Goal: Task Accomplishment & Management: Complete application form

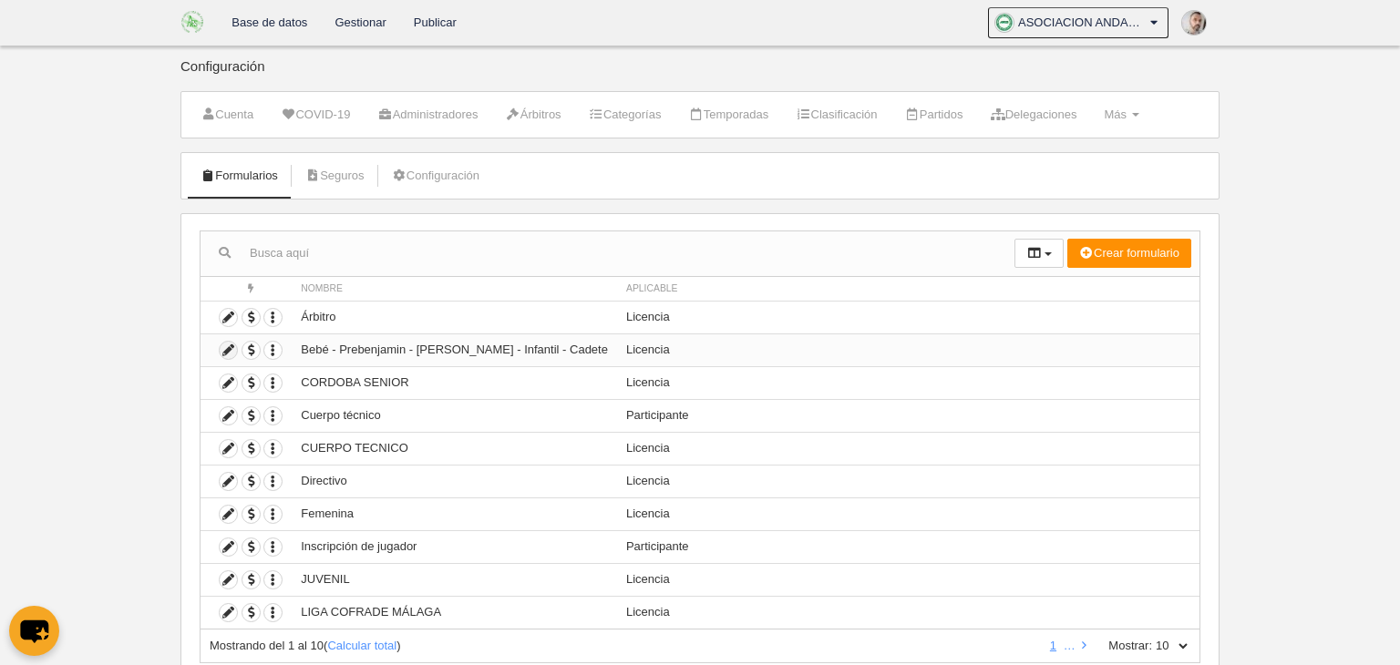
click at [224, 352] on icon at bounding box center [228, 350] width 17 height 17
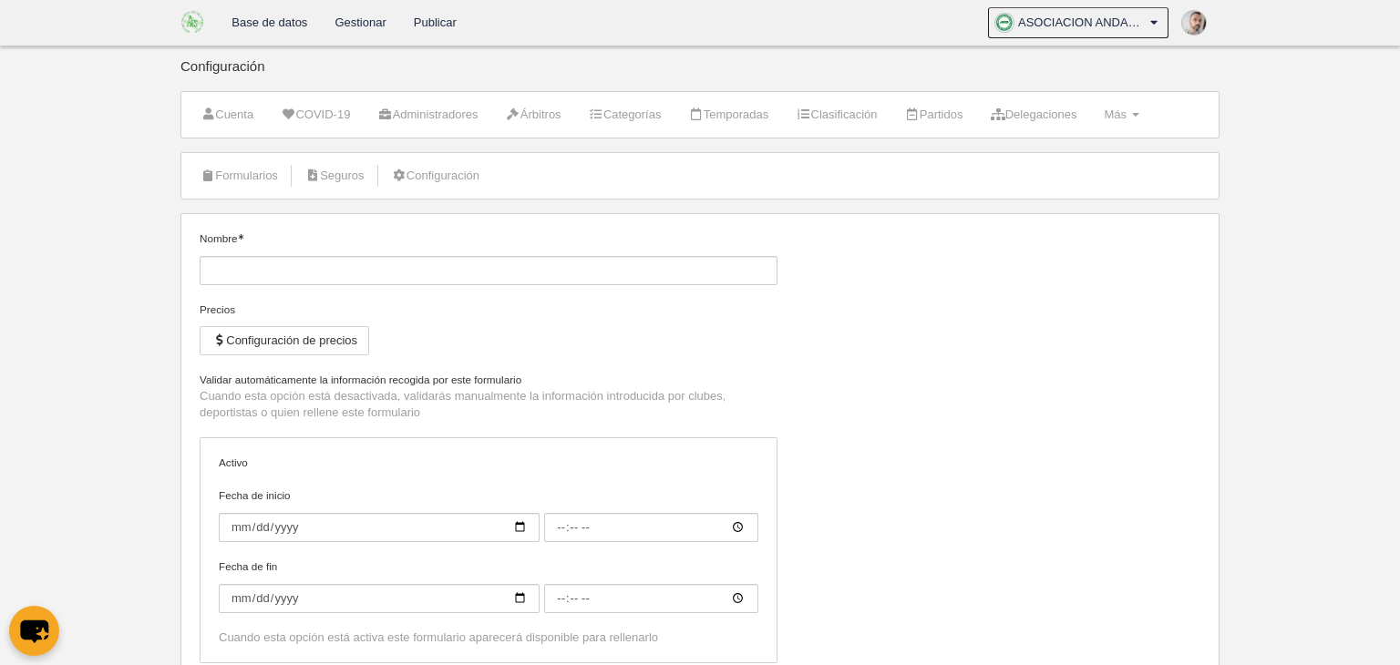
type input "Bebé - Prebenjamin - [PERSON_NAME] - Infantil - Cadete"
checkbox input "true"
type input "[DATE]"
type input "00:00"
type input "[DATE]"
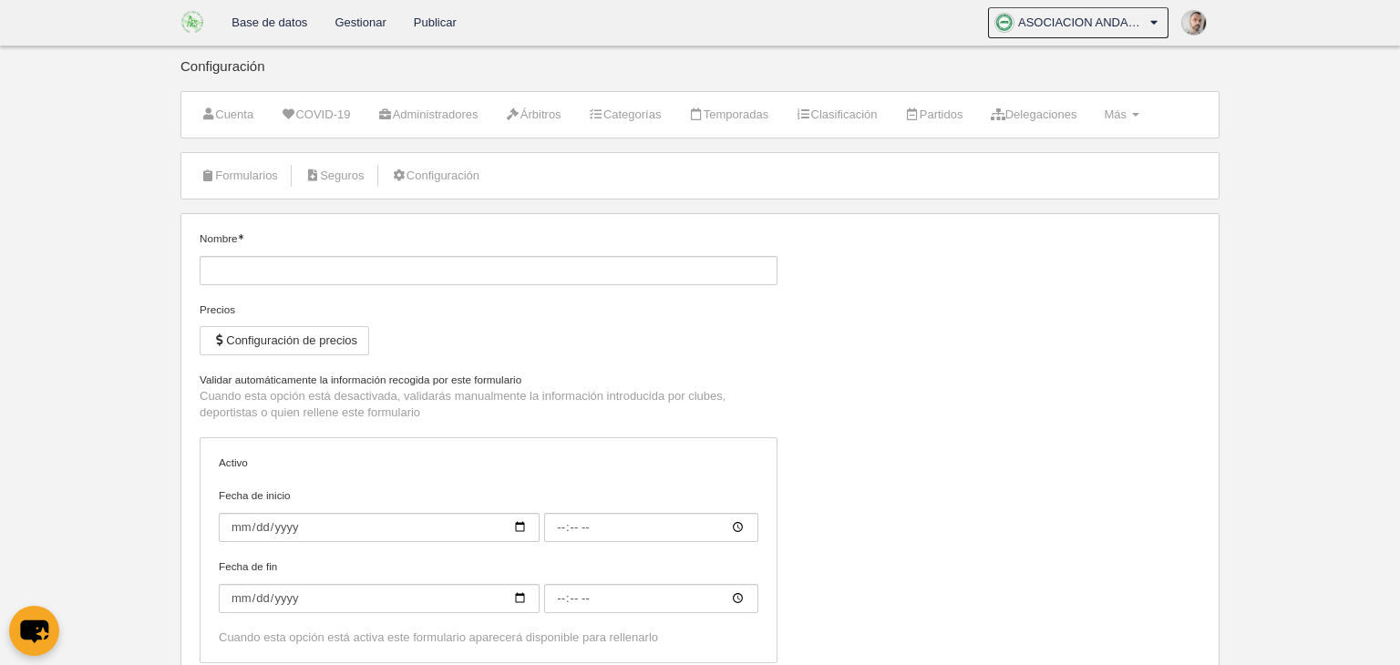
type input "00:00"
select select "selected"
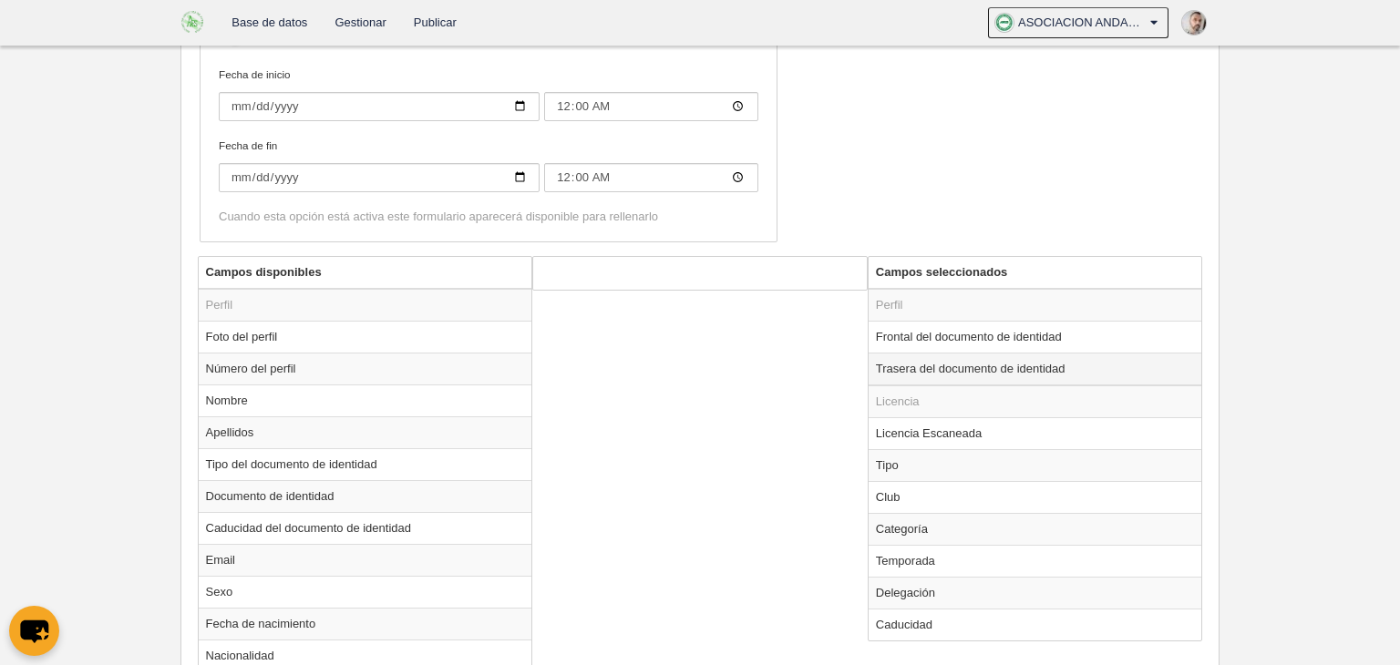
scroll to position [509, 0]
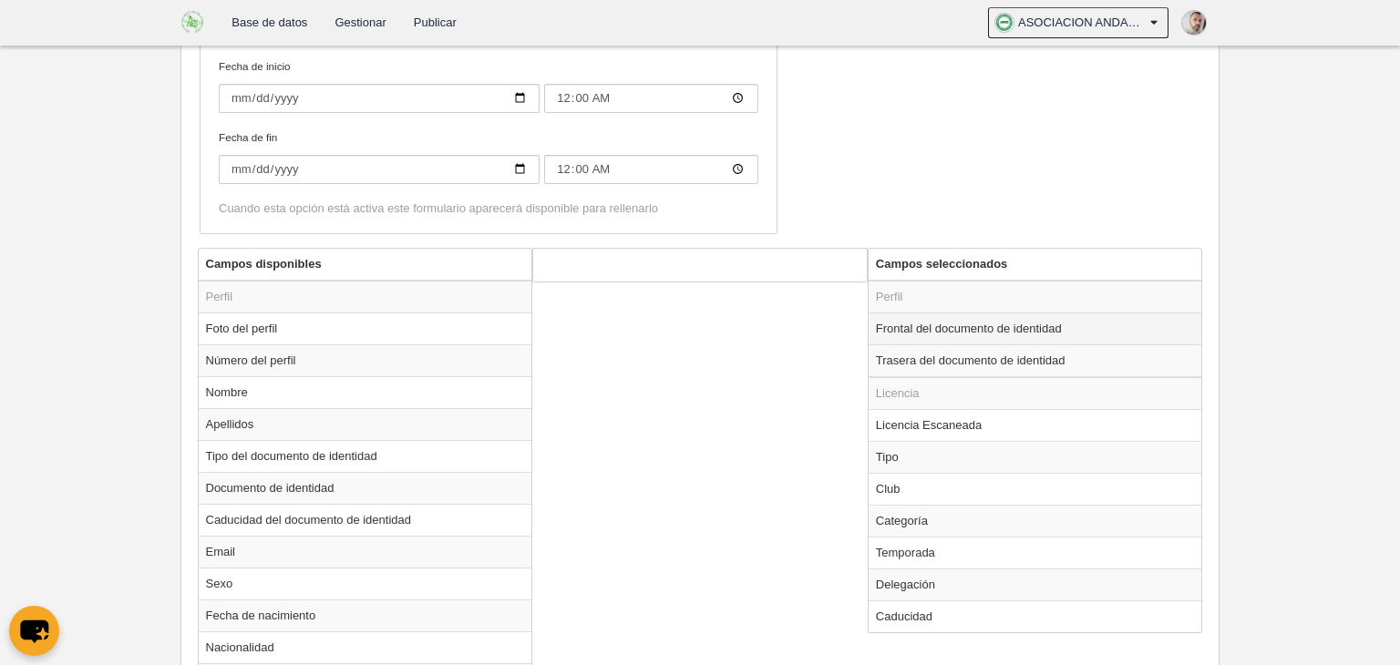
click at [970, 328] on td "Frontal del documento de identidad" at bounding box center [1036, 329] width 334 height 32
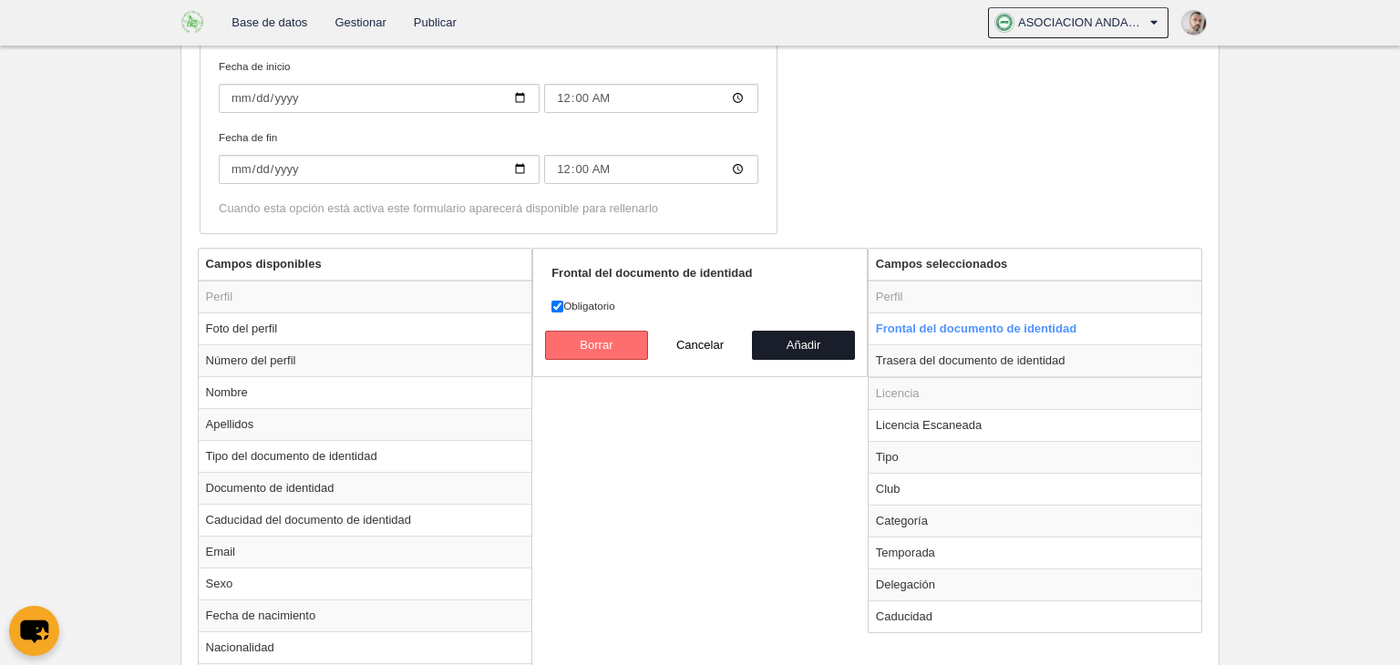
click at [595, 345] on button "Borrar" at bounding box center [597, 345] width 104 height 29
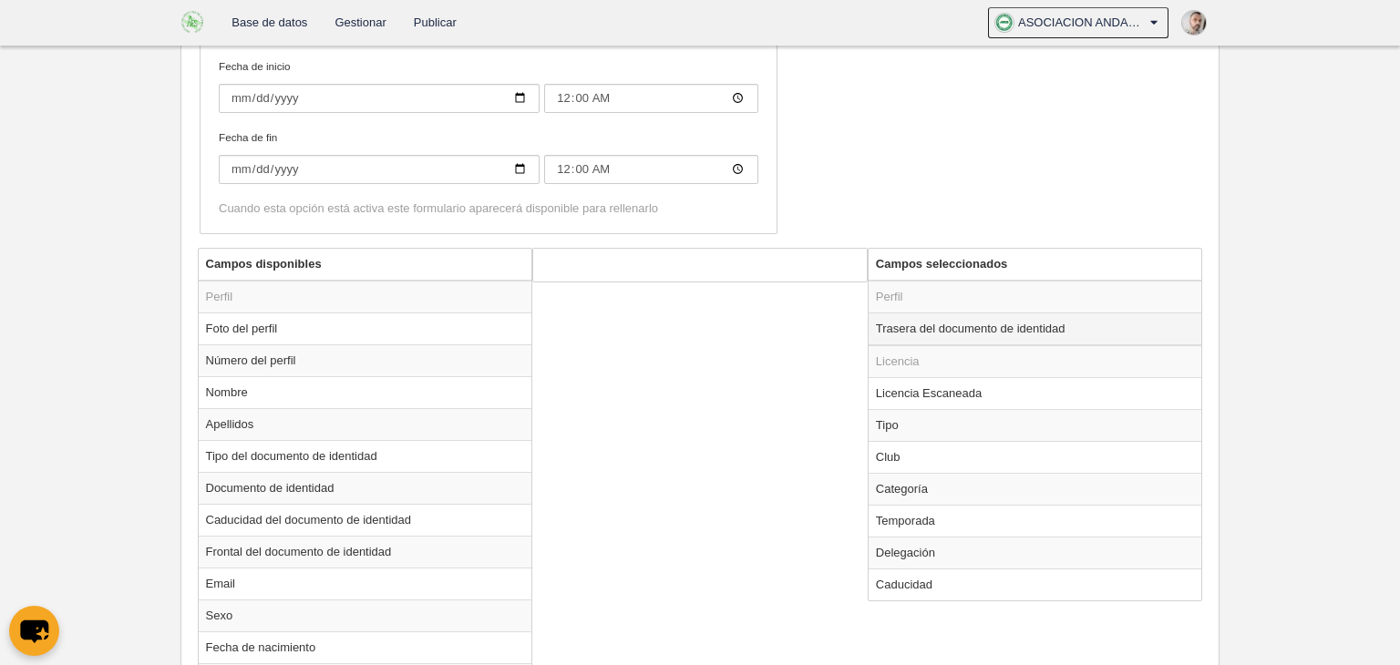
click at [911, 328] on td "Trasera del documento de identidad" at bounding box center [1036, 329] width 334 height 33
radio input "true"
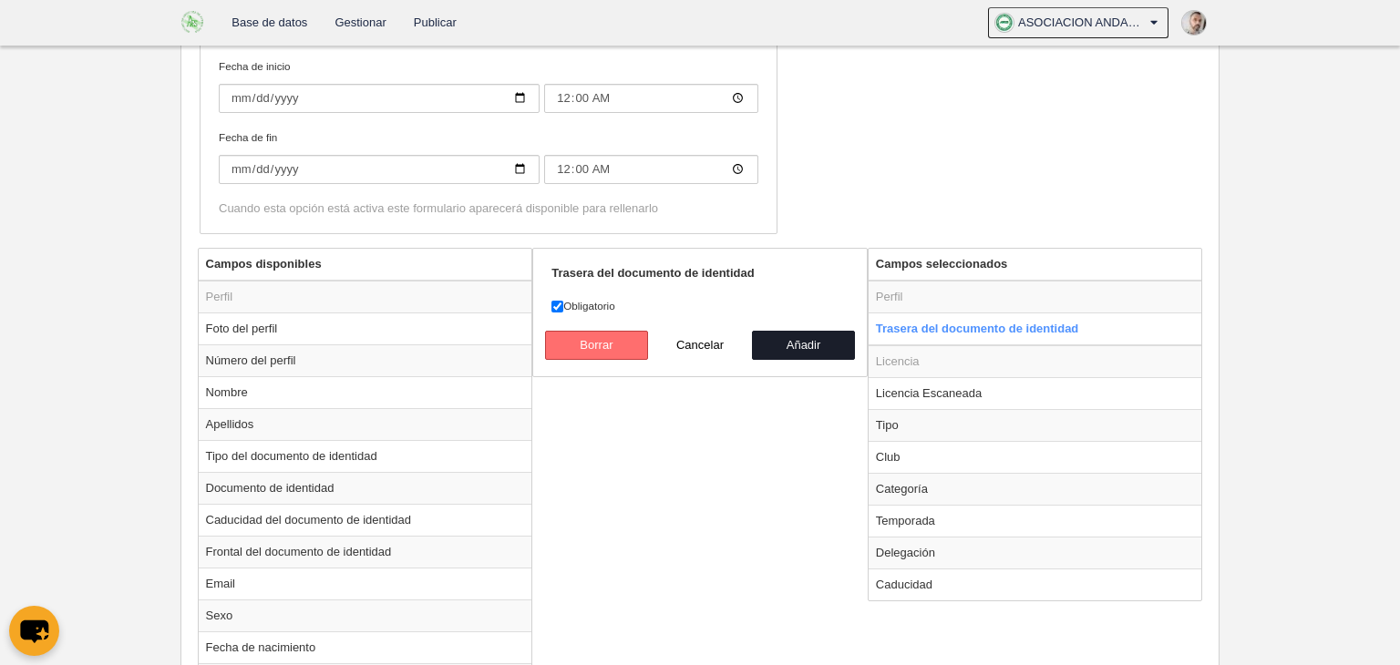
click at [613, 335] on button "Borrar" at bounding box center [597, 345] width 104 height 29
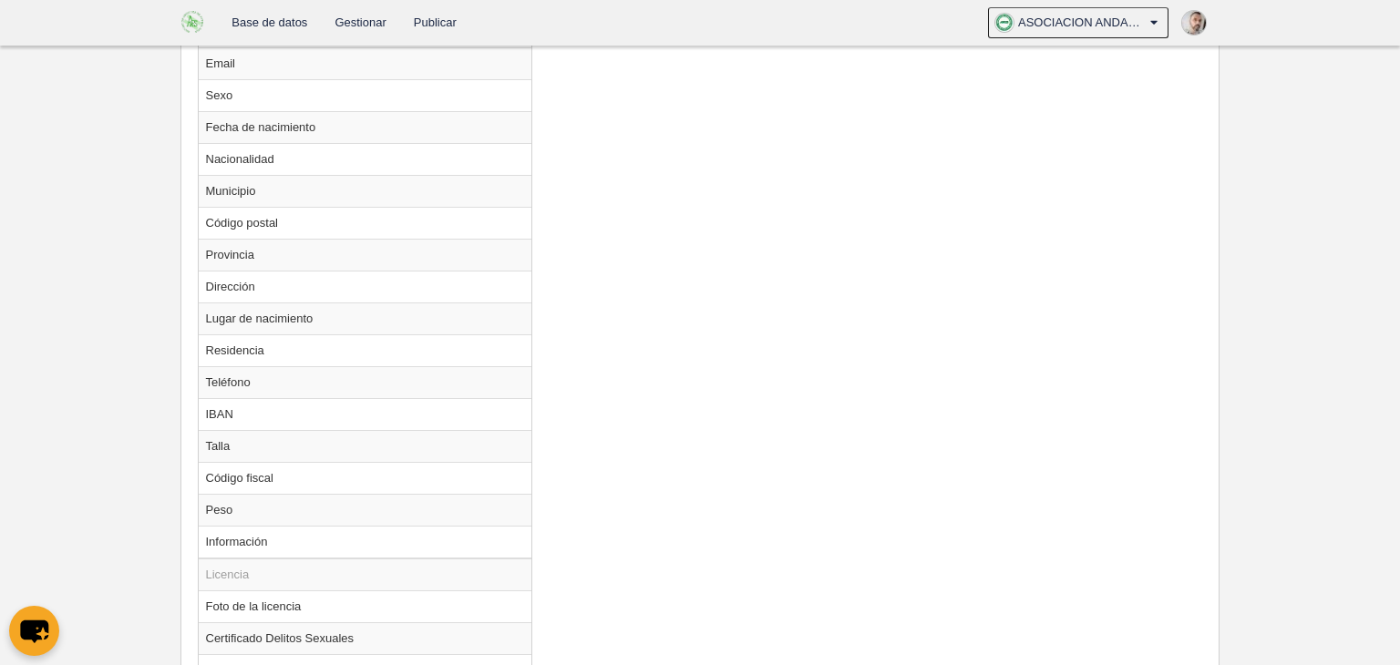
scroll to position [1372, 0]
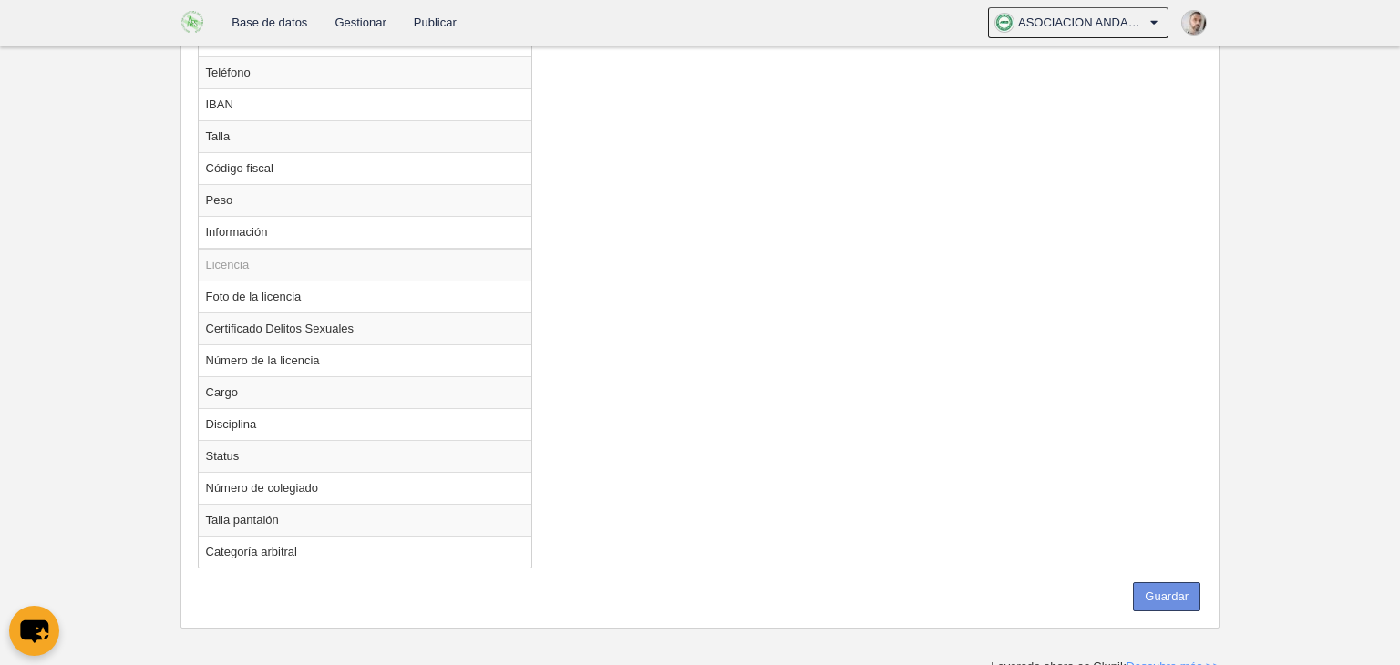
click at [1157, 582] on button "Guardar" at bounding box center [1166, 596] width 67 height 29
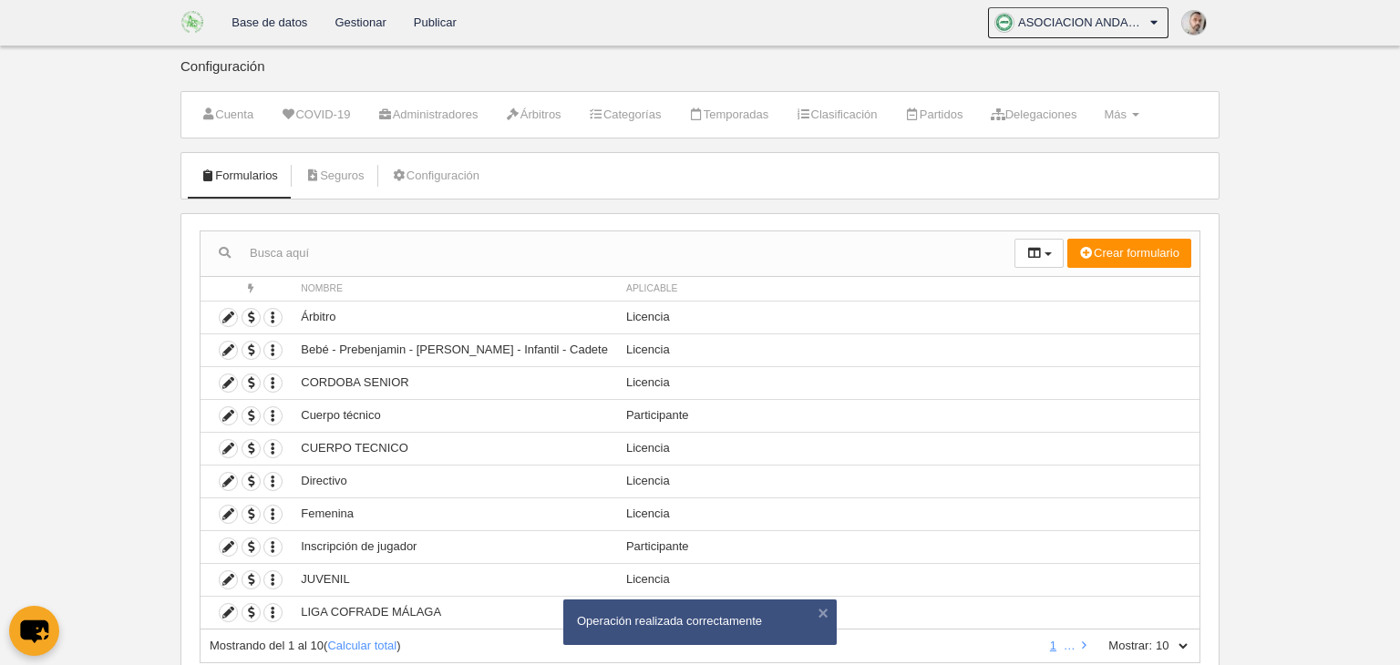
click at [355, 27] on link "Gestionar" at bounding box center [360, 23] width 78 height 46
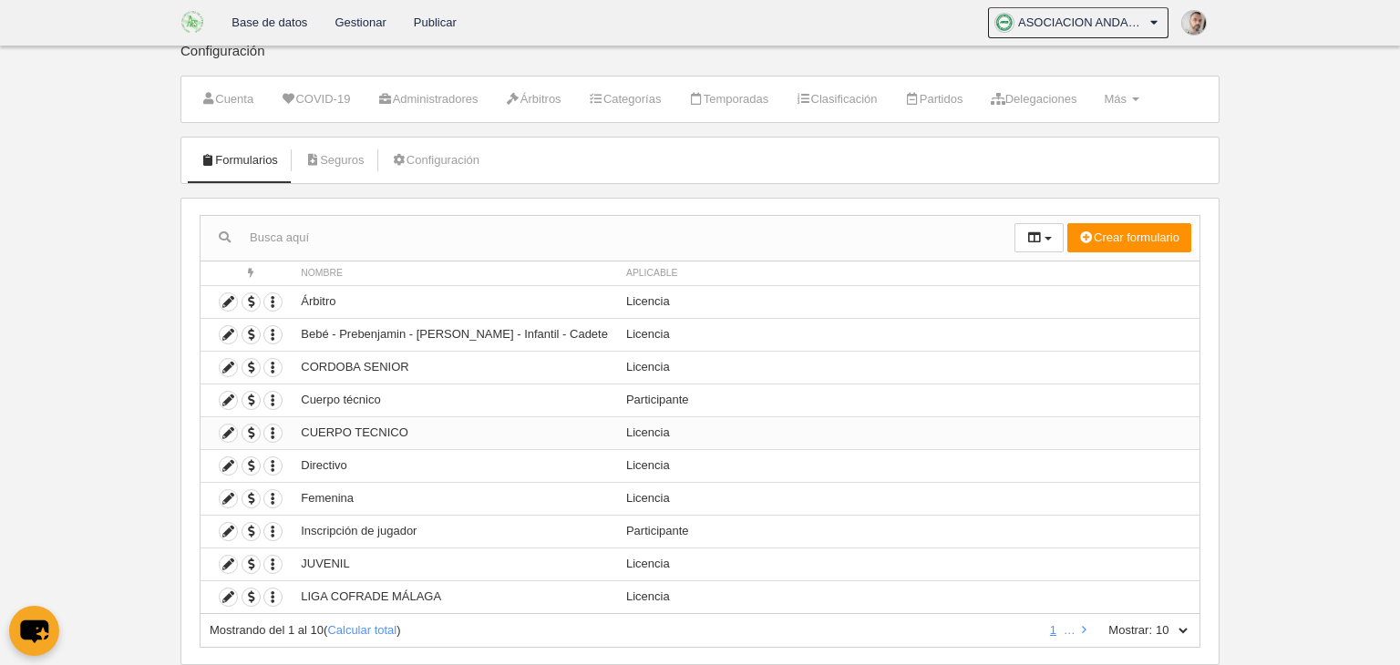
scroll to position [58, 0]
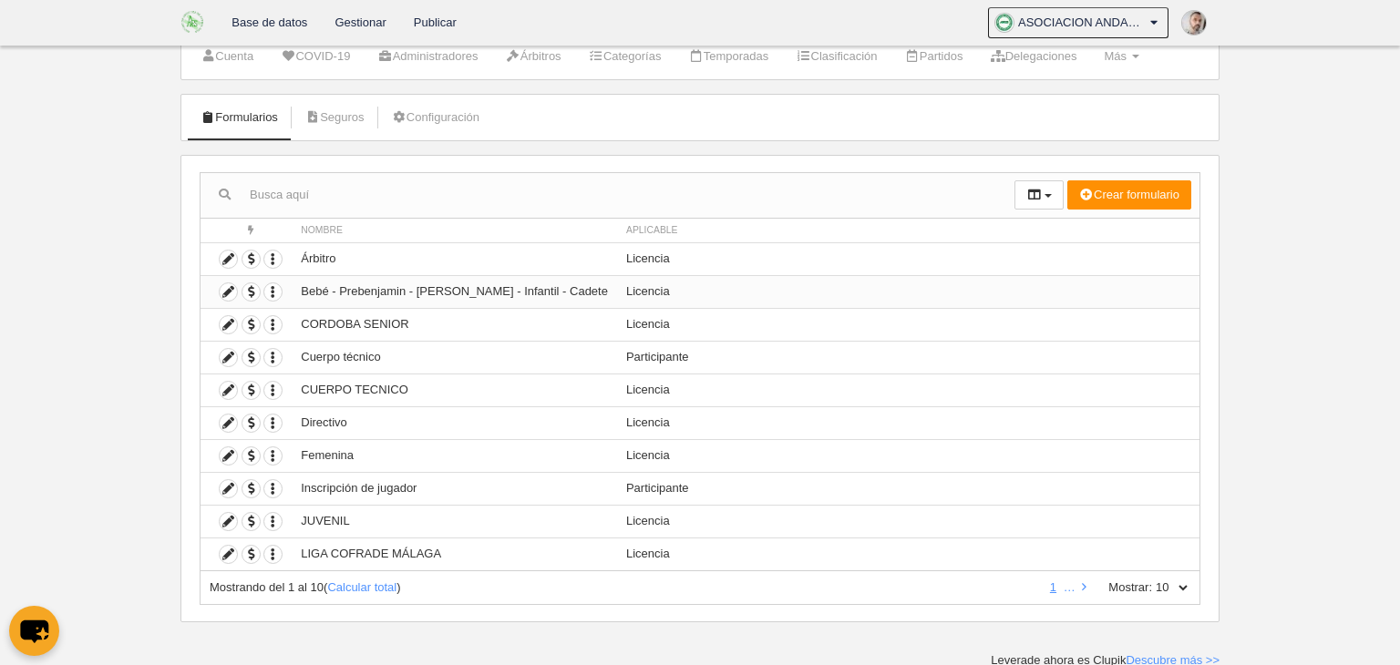
click at [401, 291] on td "Bebé - Prebenjamin - [PERSON_NAME] - Infantil - Cadete" at bounding box center [454, 291] width 325 height 33
click at [230, 294] on icon at bounding box center [228, 291] width 17 height 17
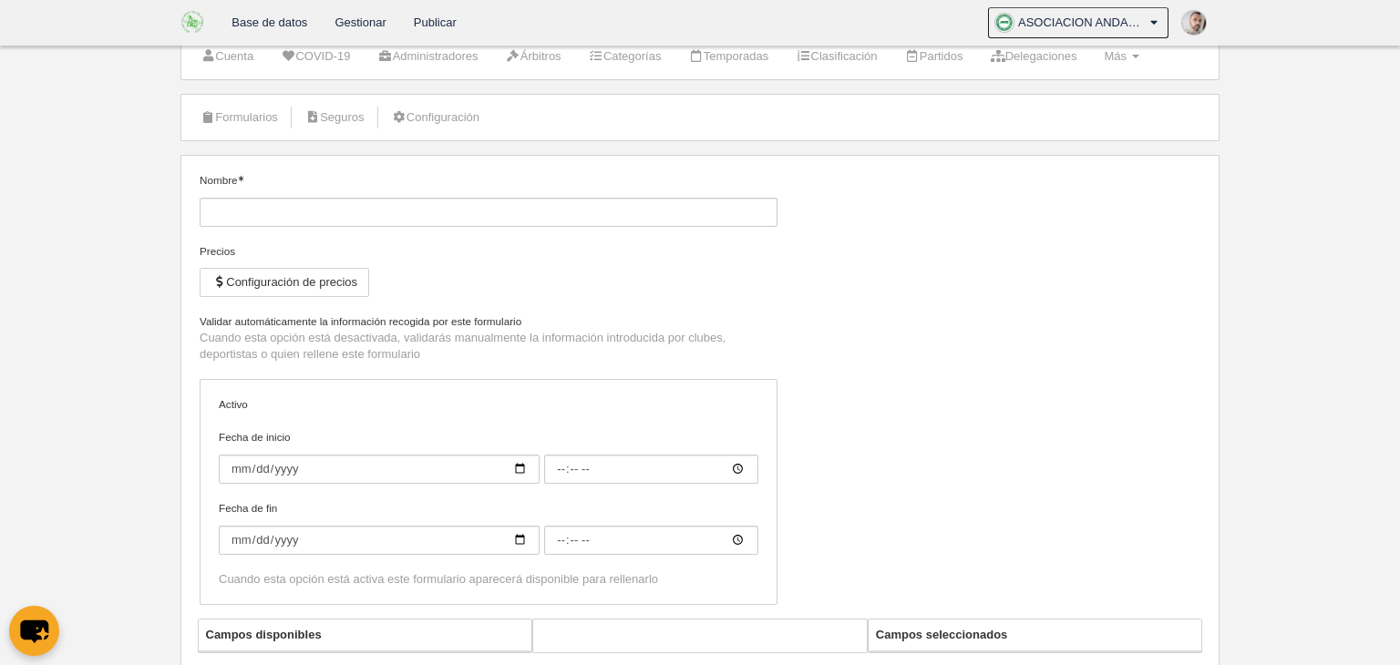
type input "Bebé - Prebenjamin - [PERSON_NAME] - Infantil - Cadete"
checkbox input "true"
type input "[DATE]"
type input "00:00"
type input "[DATE]"
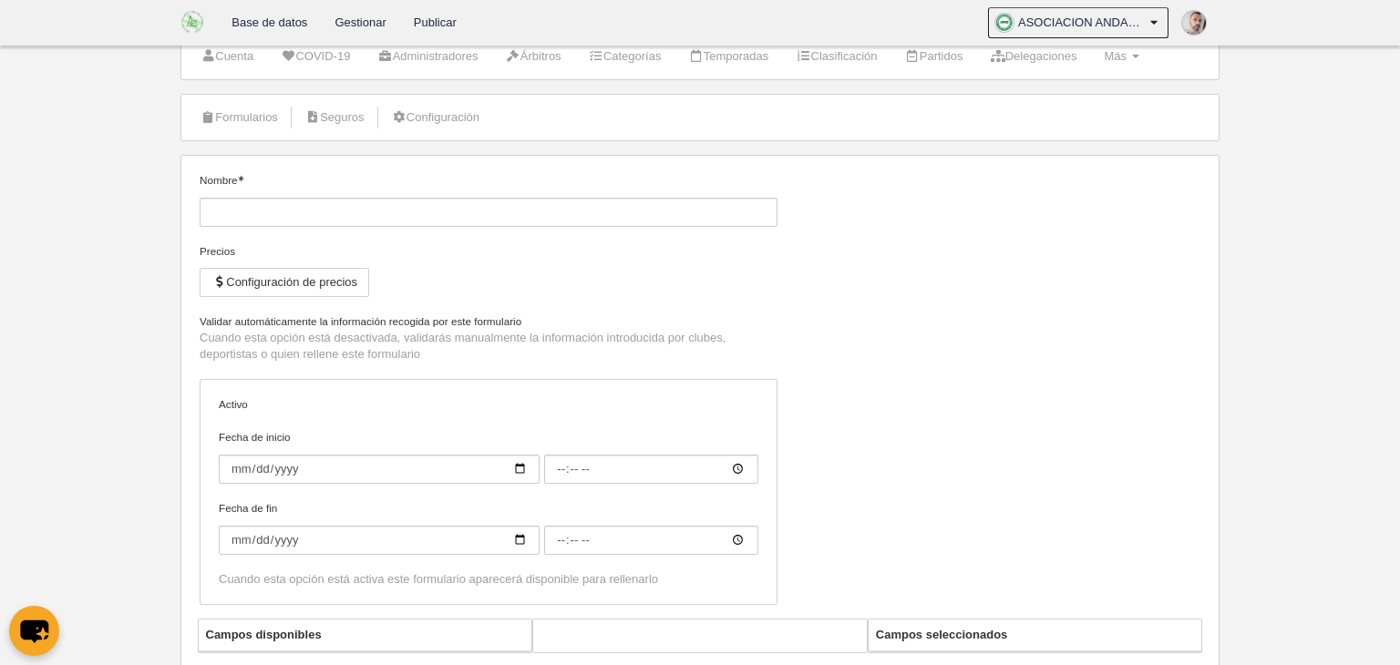
type input "00:00"
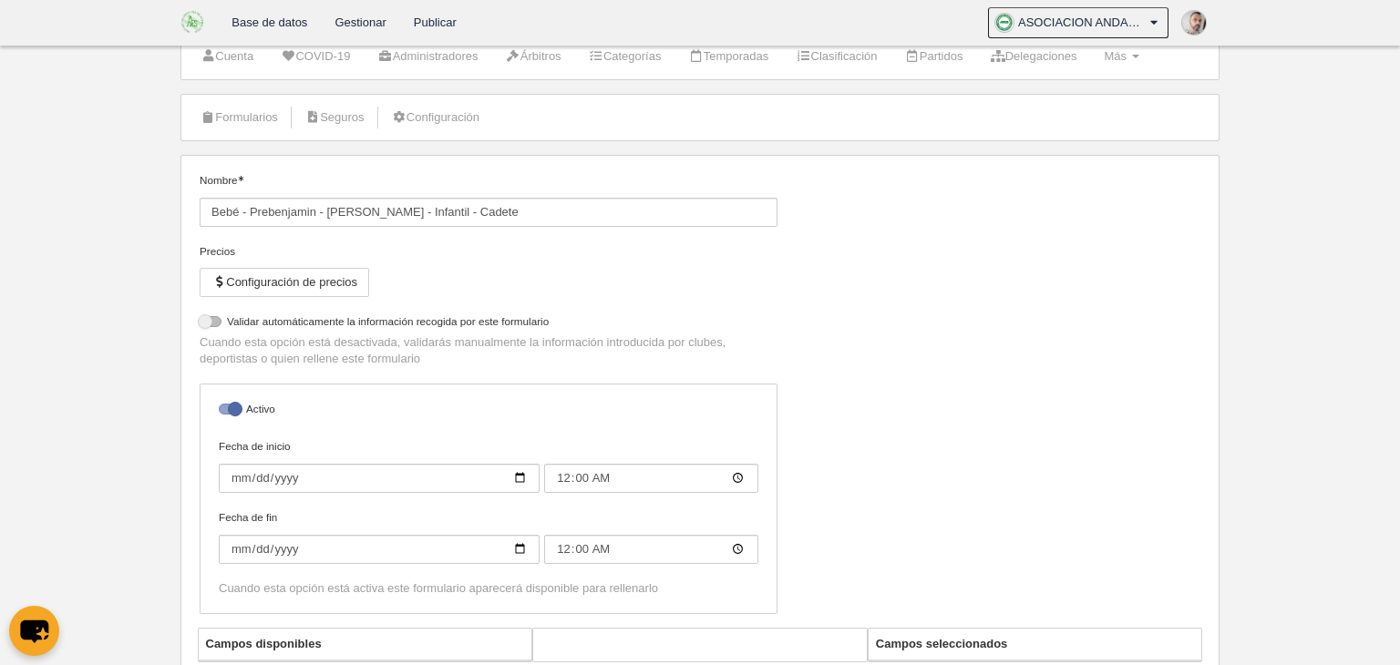
select select "selected"
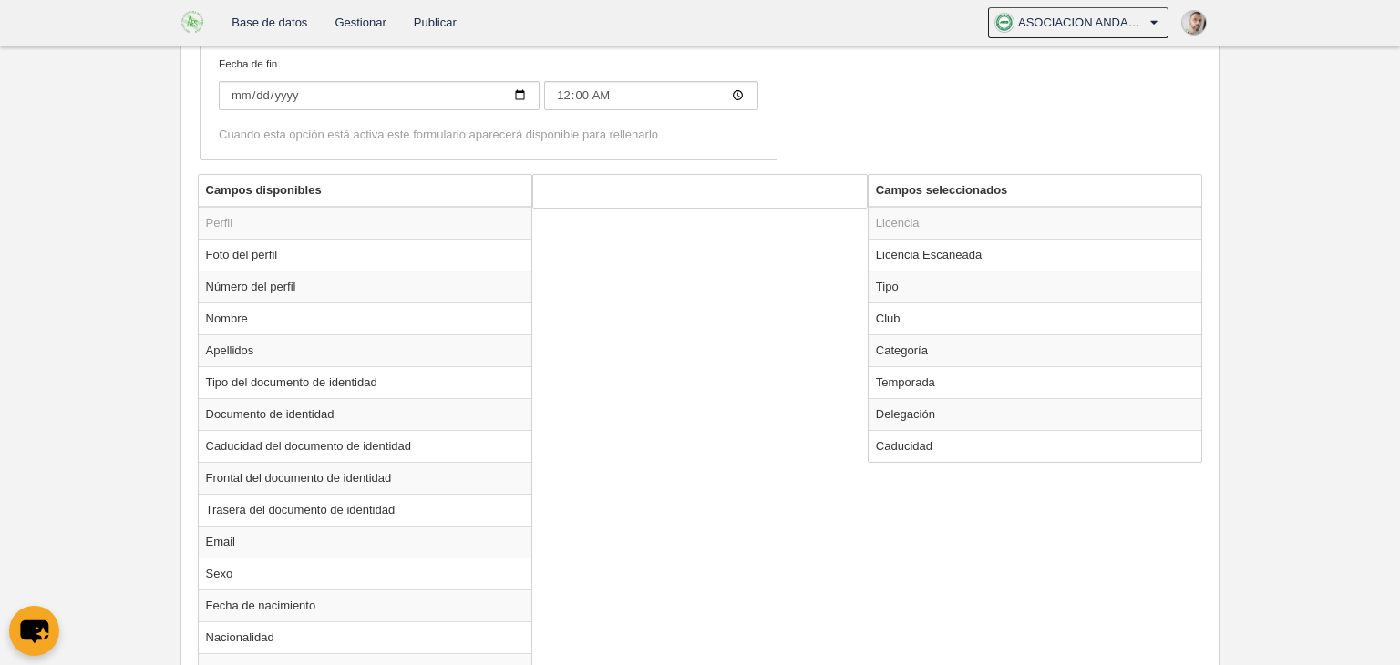
scroll to position [624, 0]
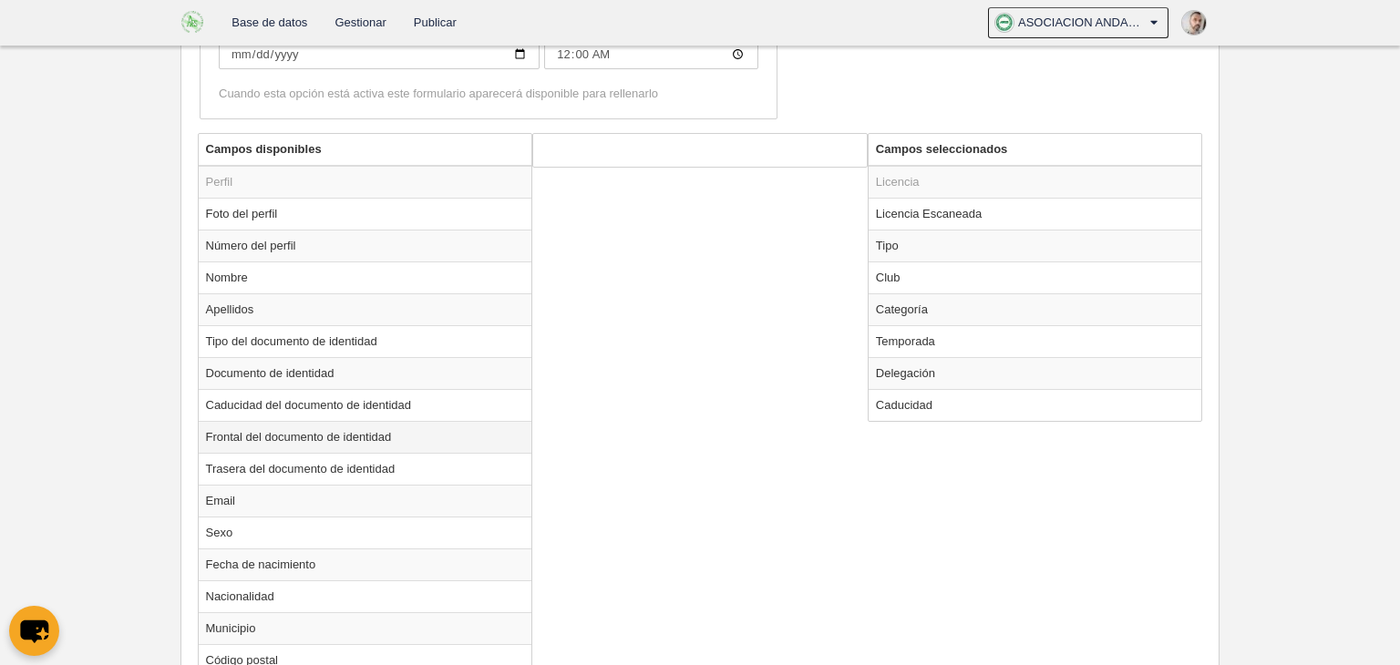
click at [356, 436] on td "Frontal del documento de identidad" at bounding box center [366, 437] width 334 height 32
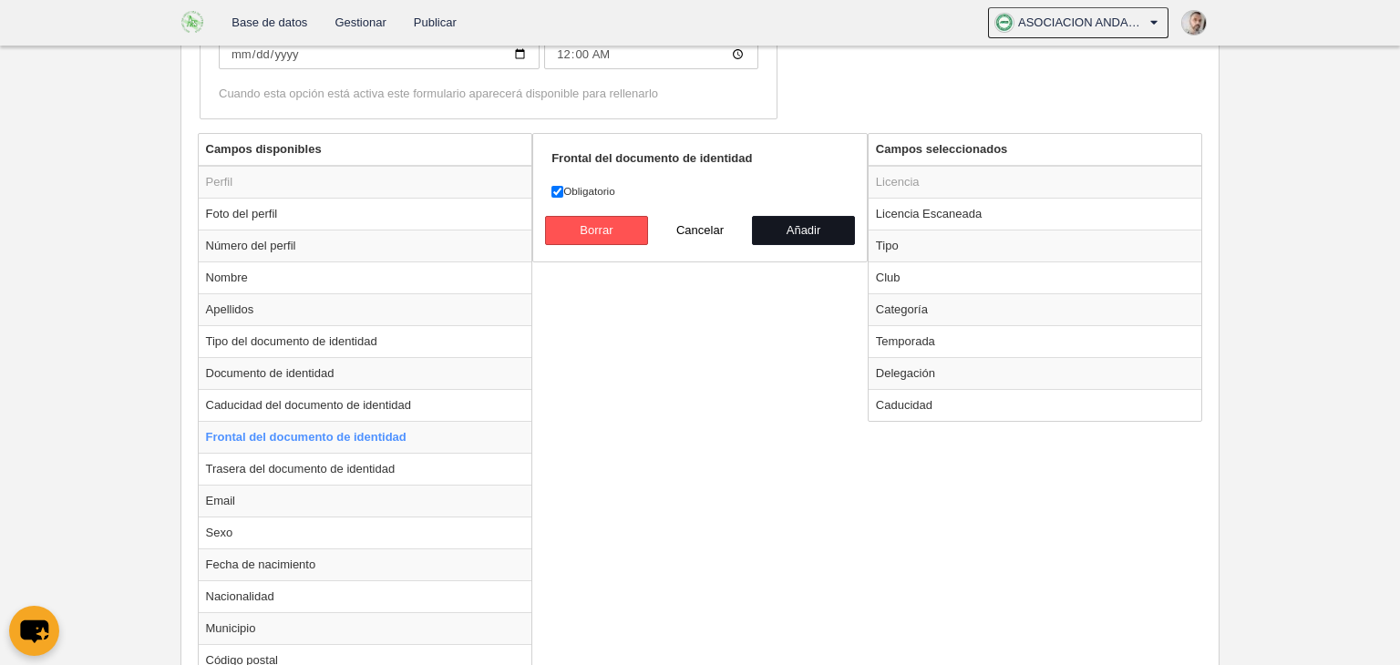
click at [802, 228] on button "Añadir" at bounding box center [804, 230] width 104 height 29
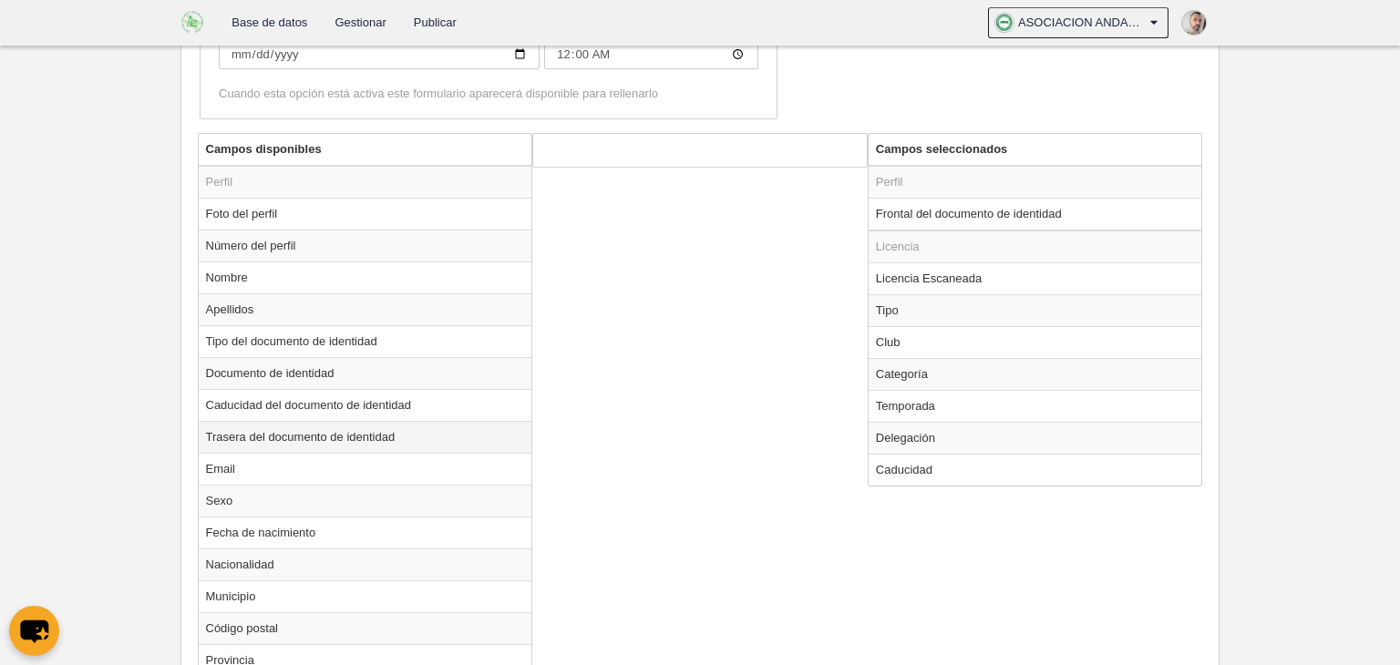
click at [364, 435] on td "Trasera del documento de identidad" at bounding box center [366, 437] width 334 height 32
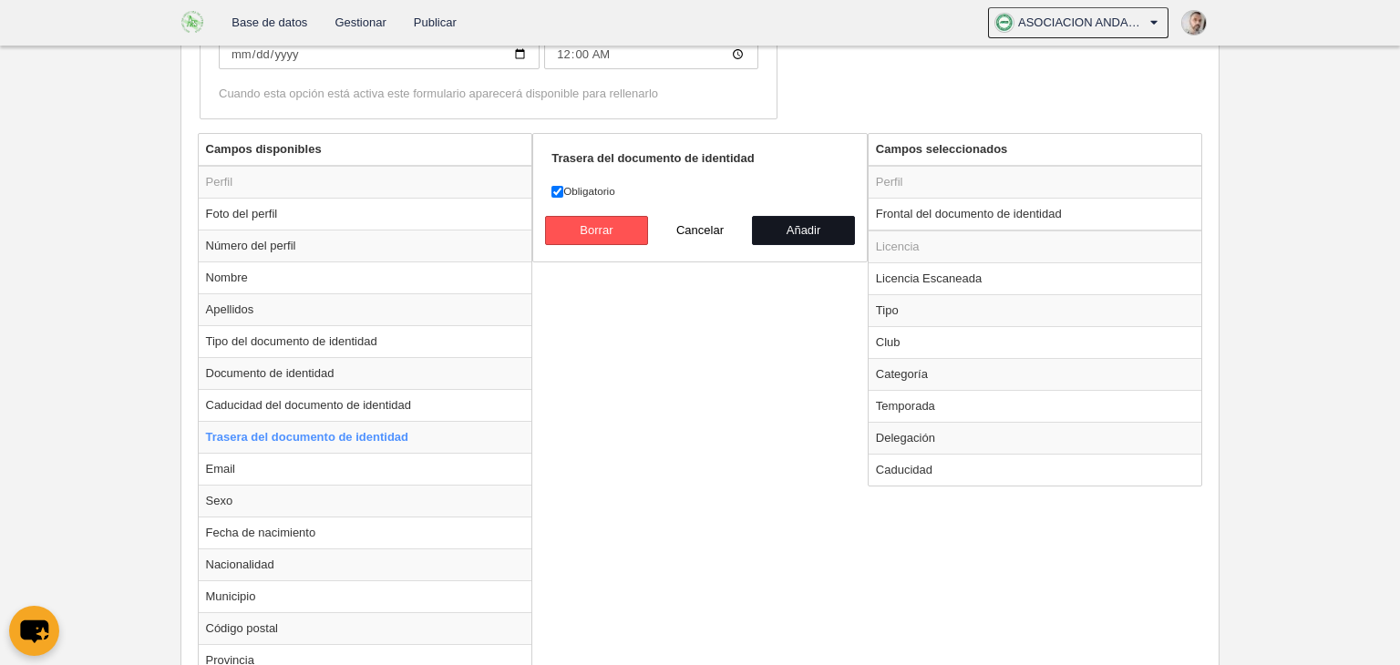
click at [788, 231] on button "Añadir" at bounding box center [804, 230] width 104 height 29
radio input "false"
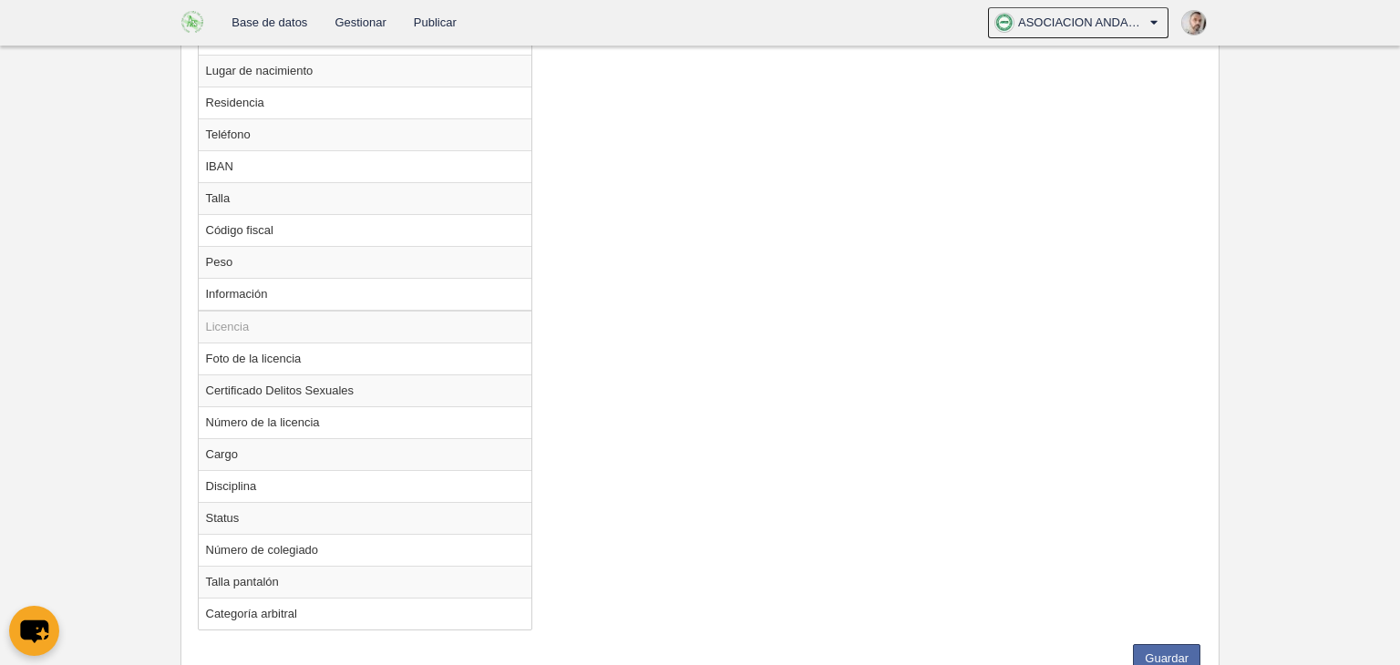
scroll to position [1309, 0]
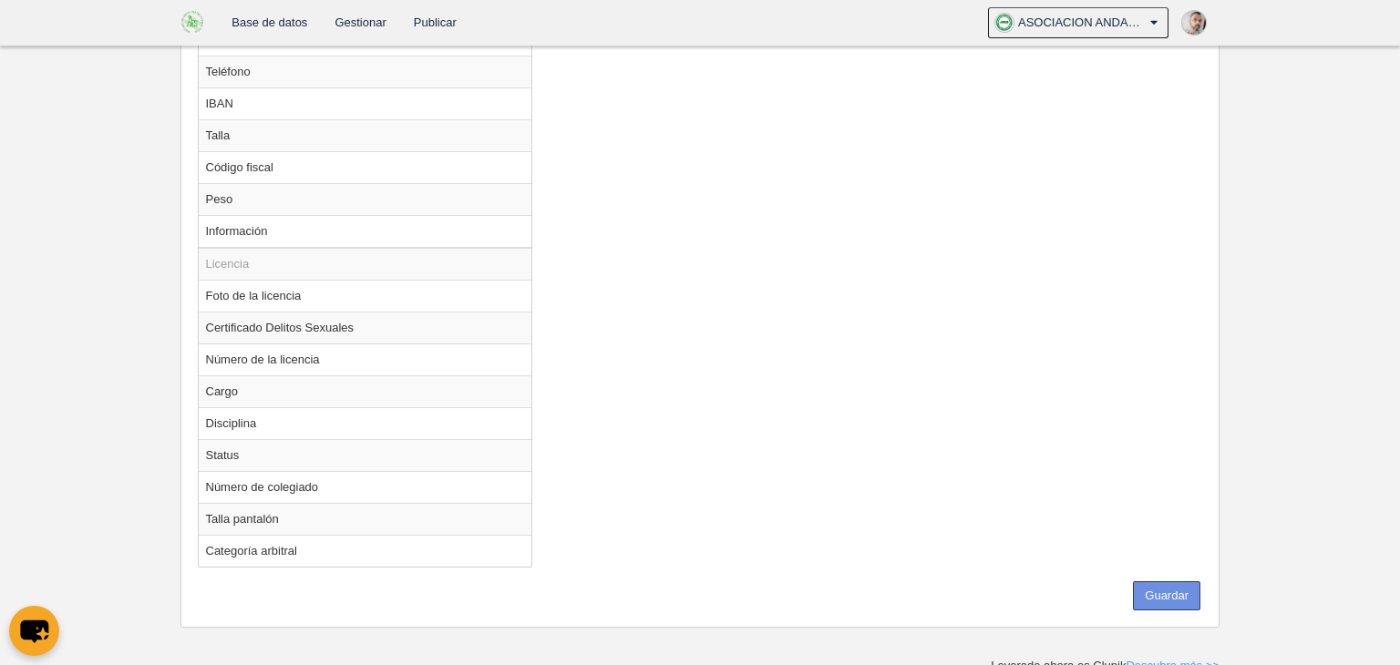
click at [1179, 593] on button "Guardar" at bounding box center [1166, 596] width 67 height 29
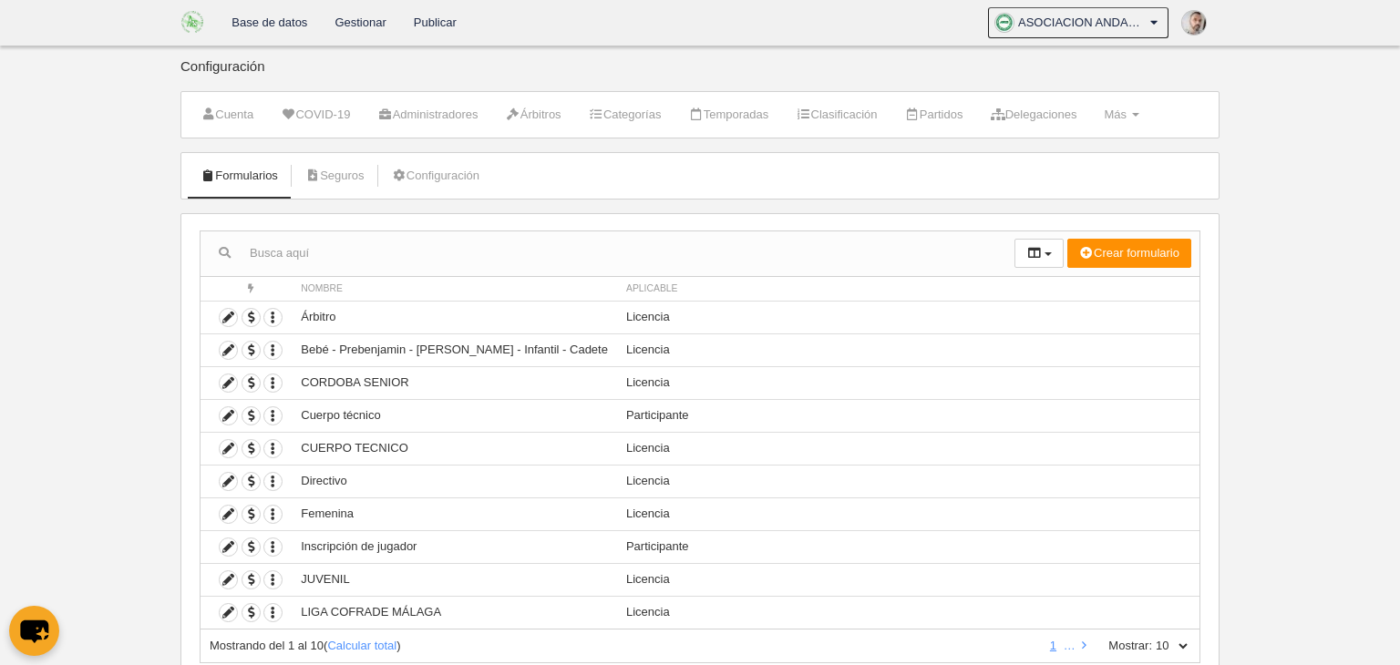
click at [354, 30] on link "Gestionar" at bounding box center [360, 23] width 78 height 46
